Goal: Information Seeking & Learning: Learn about a topic

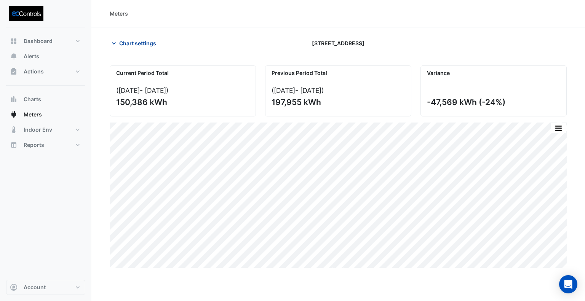
click at [131, 42] on span "Chart settings" at bounding box center [137, 43] width 37 height 8
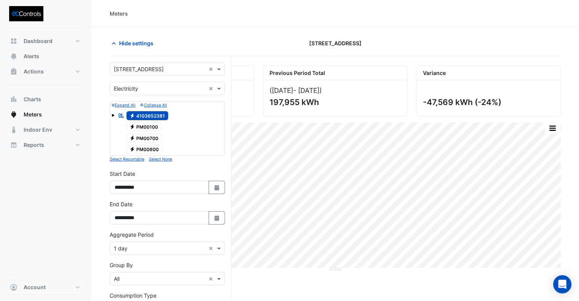
click at [145, 88] on input "text" at bounding box center [160, 89] width 92 height 8
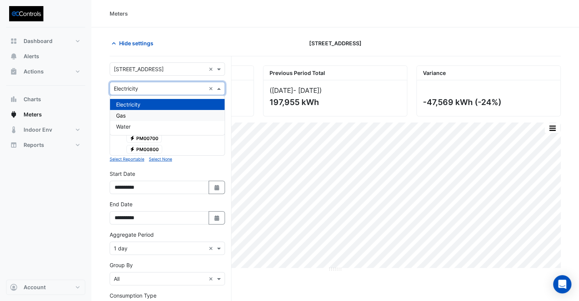
click at [146, 115] on div "Gas" at bounding box center [167, 115] width 115 height 11
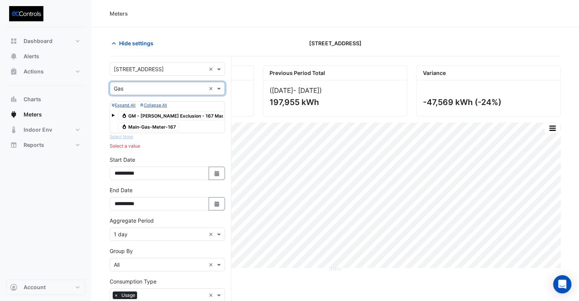
click at [151, 129] on span "Gas Main-Gas-Meter-167" at bounding box center [148, 127] width 61 height 9
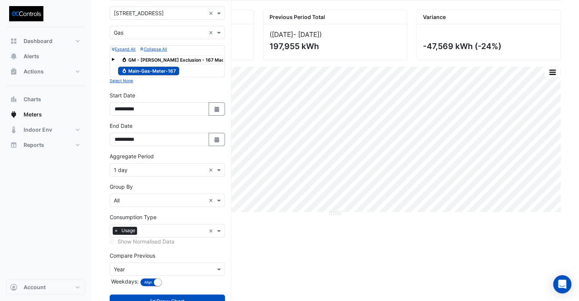
scroll to position [82, 0]
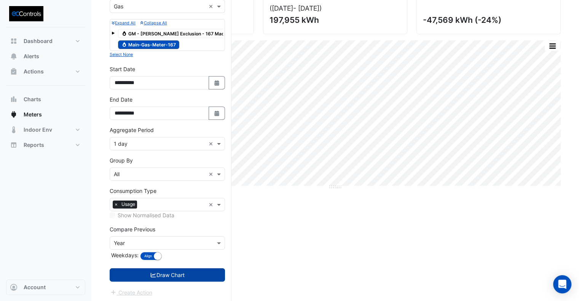
click at [168, 274] on button "Draw Chart" at bounding box center [167, 275] width 115 height 13
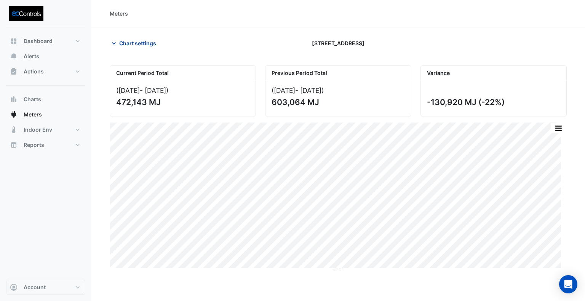
click at [145, 44] on span "Chart settings" at bounding box center [137, 43] width 37 height 8
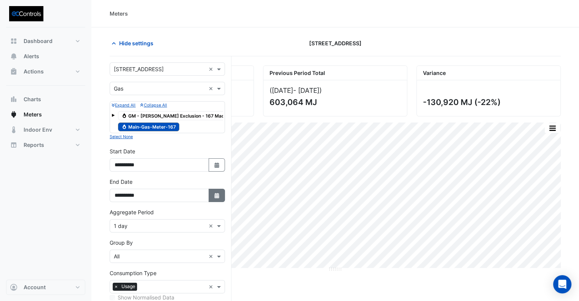
click at [216, 199] on button "Select Date" at bounding box center [217, 195] width 17 height 13
select select "*"
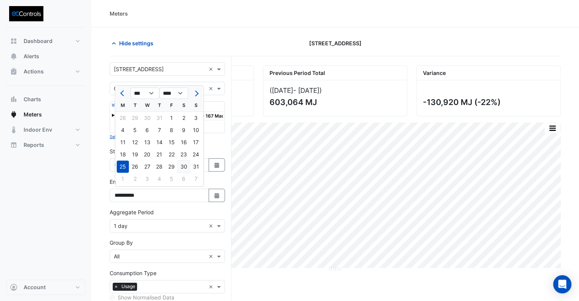
click at [183, 168] on div "30" at bounding box center [184, 167] width 12 height 12
type input "**********"
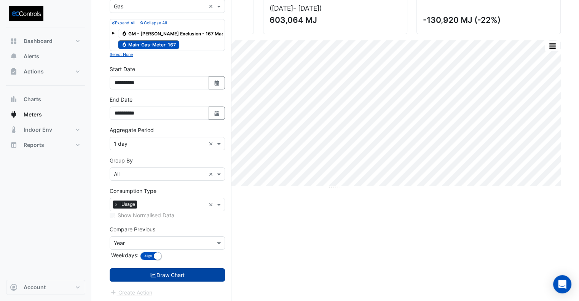
click at [172, 272] on button "Draw Chart" at bounding box center [167, 275] width 115 height 13
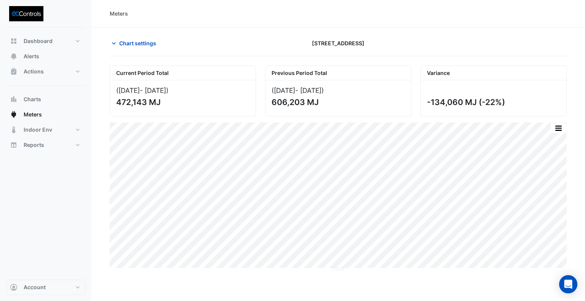
click at [512, 12] on div "Meters" at bounding box center [338, 14] width 457 height 8
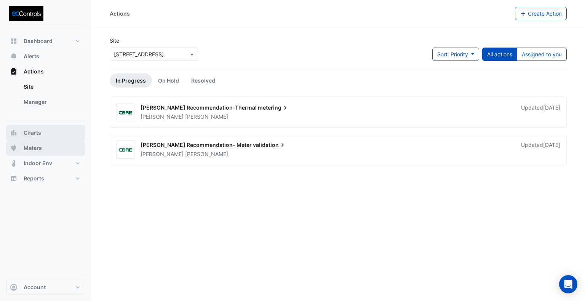
click at [35, 150] on span "Meters" at bounding box center [33, 148] width 18 height 8
click at [35, 136] on span "Charts" at bounding box center [33, 133] width 18 height 8
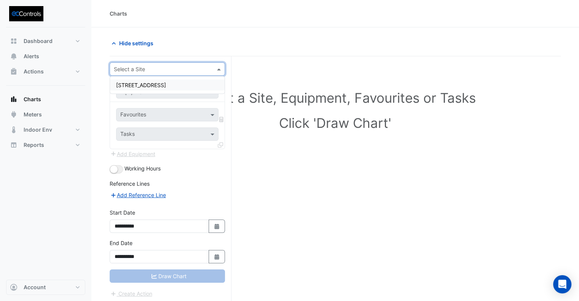
click at [153, 69] on input "text" at bounding box center [160, 70] width 92 height 8
click at [147, 83] on span "[STREET_ADDRESS]" at bounding box center [141, 85] width 50 height 6
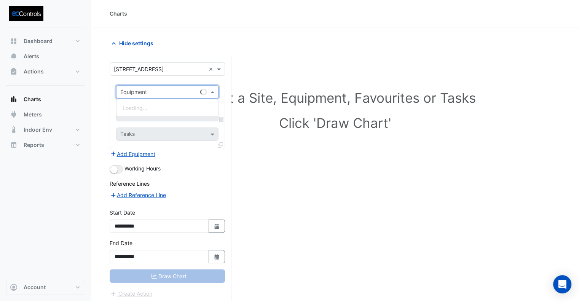
click at [144, 94] on input "text" at bounding box center [159, 92] width 79 height 8
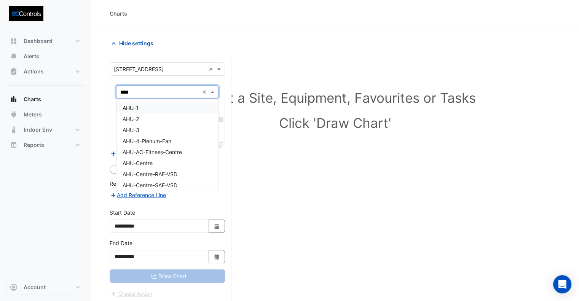
type input "*****"
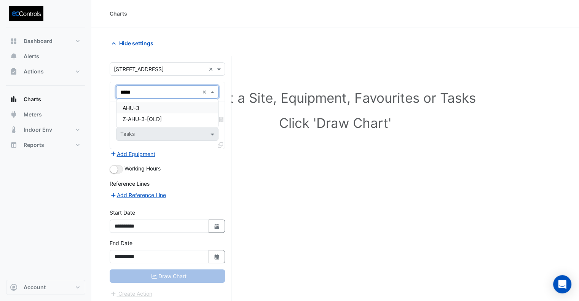
click at [136, 108] on span "AHU-3" at bounding box center [131, 108] width 17 height 6
click at [137, 114] on input "text" at bounding box center [158, 116] width 77 height 8
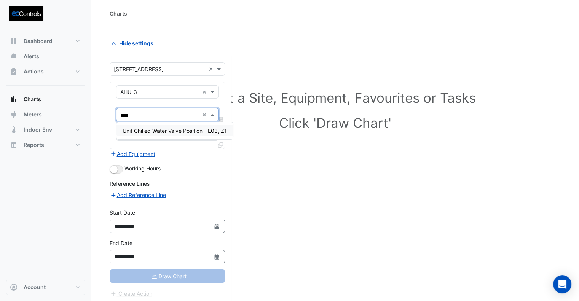
type input "*****"
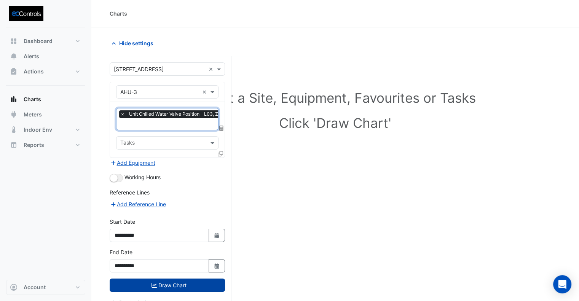
click at [190, 285] on button "Draw Chart" at bounding box center [167, 285] width 115 height 13
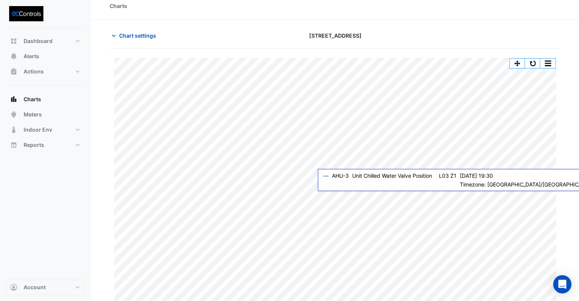
scroll to position [12, 0]
